Goal: Navigation & Orientation: Find specific page/section

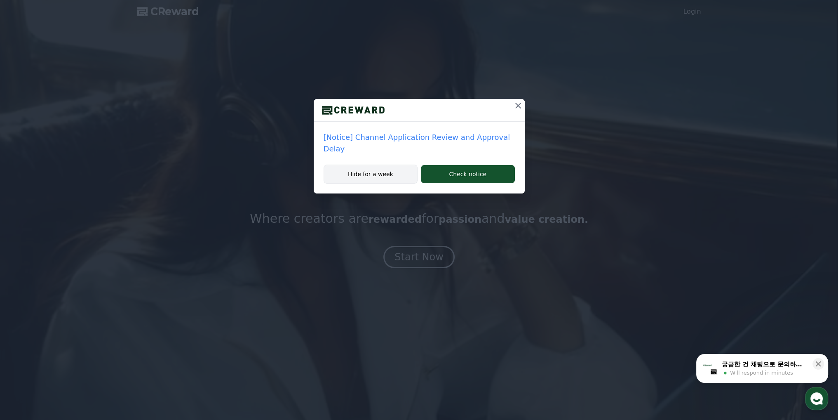
click at [386, 178] on button "Hide for a week" at bounding box center [371, 173] width 94 height 19
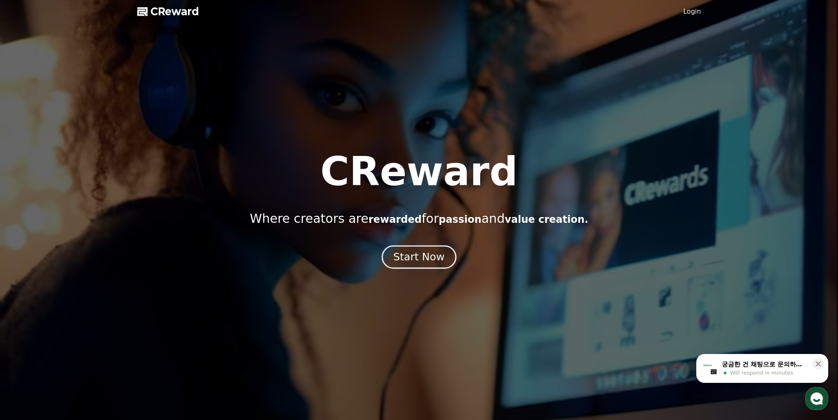
click at [428, 262] on div "Start Now" at bounding box center [418, 257] width 51 height 14
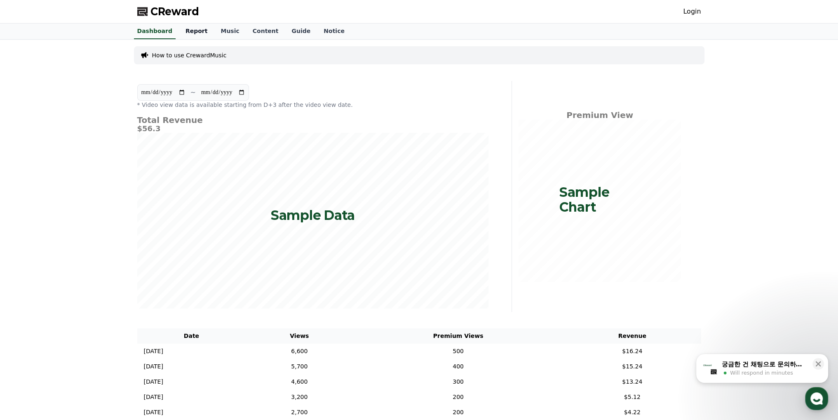
click at [183, 33] on link "Report" at bounding box center [196, 31] width 35 height 16
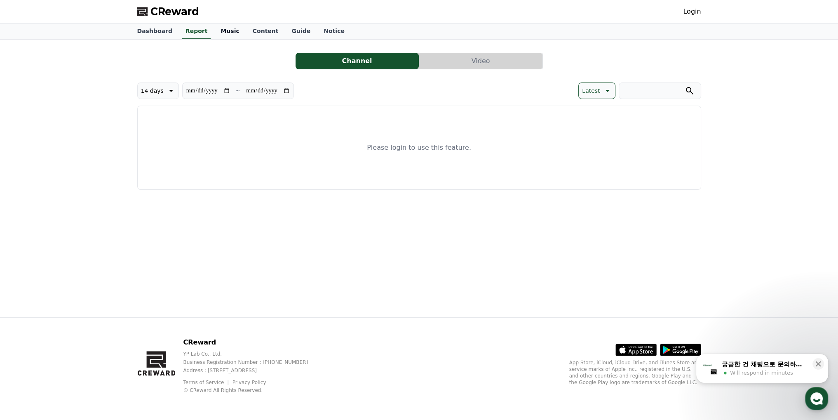
click at [225, 32] on link "Music" at bounding box center [230, 31] width 32 height 16
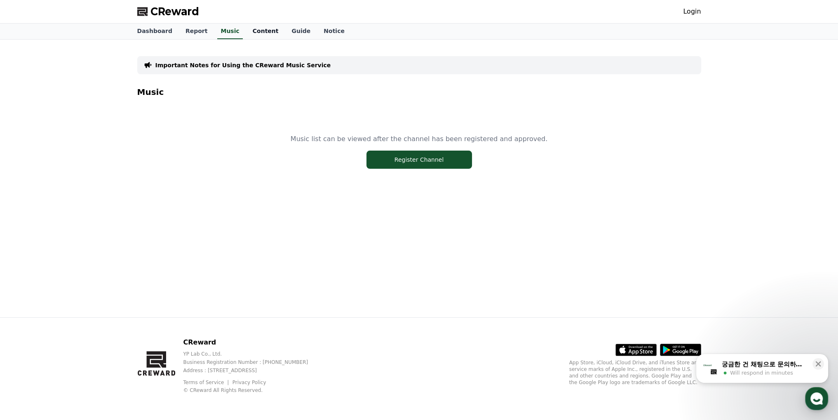
click at [256, 31] on link "Content" at bounding box center [265, 31] width 39 height 16
click at [290, 31] on link "Guide" at bounding box center [301, 31] width 32 height 16
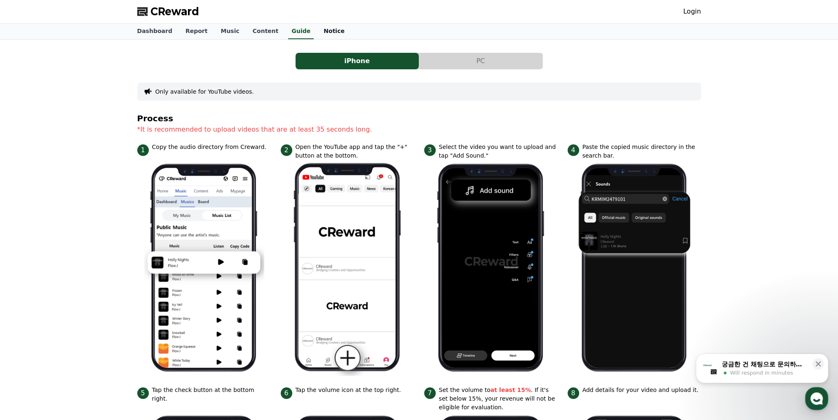
click at [317, 33] on link "Notice" at bounding box center [334, 31] width 34 height 16
